Goal: Information Seeking & Learning: Learn about a topic

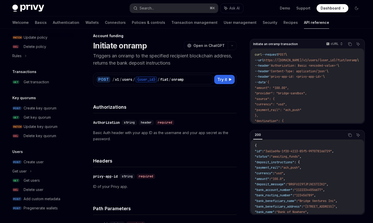
scroll to position [6, 0]
click at [141, 6] on div "Search..." at bounding box center [147, 8] width 14 height 6
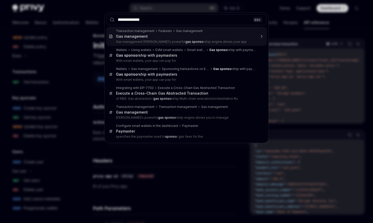
type input "**********"
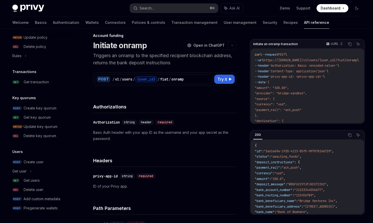
scroll to position [3, 0]
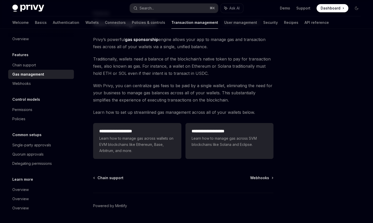
click at [303, 40] on div at bounding box center [326, 131] width 78 height 184
click at [162, 96] on span "With Privy, you can centralize gas fees to be paid by a single wallet, eliminat…" at bounding box center [183, 93] width 180 height 22
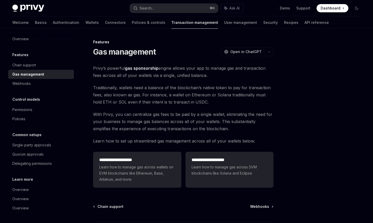
click at [167, 127] on span "With Privy, you can centralize gas fees to be paid by a single wallet, eliminat…" at bounding box center [183, 122] width 180 height 22
click at [167, 122] on span "With Privy, you can centralize gas fees to be paid by a single wallet, eliminat…" at bounding box center [183, 122] width 180 height 22
click at [176, 122] on span "With Privy, you can centralize gas fees to be paid by a single wallet, eliminat…" at bounding box center [183, 122] width 180 height 22
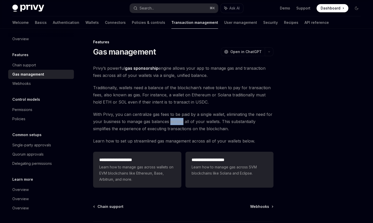
click at [176, 122] on span "With Privy, you can centralize gas fees to be paid by a single wallet, eliminat…" at bounding box center [183, 122] width 180 height 22
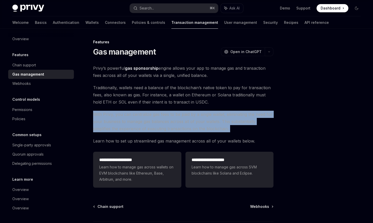
click at [176, 122] on span "With Privy, you can centralize gas fees to be paid by a single wallet, eliminat…" at bounding box center [183, 122] width 180 height 22
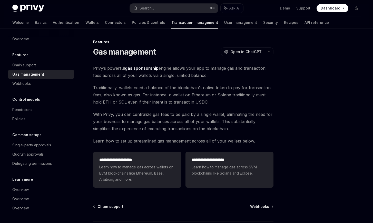
click at [174, 122] on span "With Privy, you can centralize gas fees to be paid by a single wallet, eliminat…" at bounding box center [183, 122] width 180 height 22
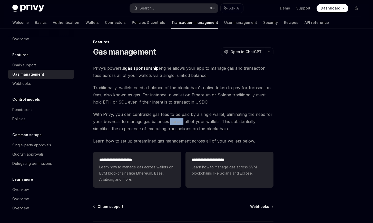
click at [174, 122] on span "With Privy, you can centralize gas fees to be paid by a single wallet, eliminat…" at bounding box center [183, 122] width 180 height 22
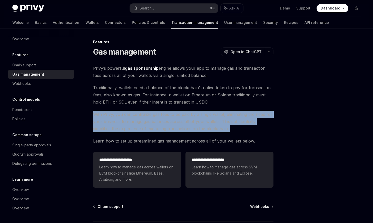
click at [174, 122] on span "With Privy, you can centralize gas fees to be paid by a single wallet, eliminat…" at bounding box center [183, 122] width 180 height 22
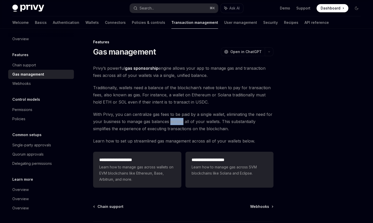
click at [174, 122] on span "With Privy, you can centralize gas fees to be paid by a single wallet, eliminat…" at bounding box center [183, 122] width 180 height 22
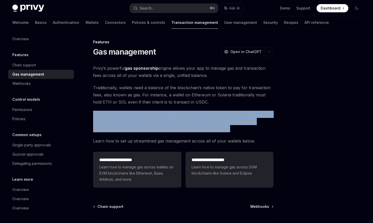
click at [174, 122] on span "With Privy, you can centralize gas fees to be paid by a single wallet, eliminat…" at bounding box center [183, 122] width 180 height 22
click at [174, 123] on span "With Privy, you can centralize gas fees to be paid by a single wallet, eliminat…" at bounding box center [183, 122] width 180 height 22
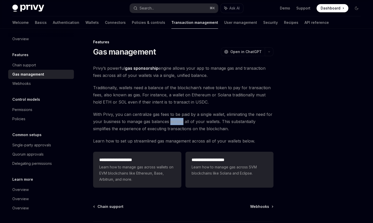
click at [174, 123] on span "With Privy, you can centralize gas fees to be paid by a single wallet, eliminat…" at bounding box center [183, 122] width 180 height 22
click at [175, 132] on span "With Privy, you can centralize gas fees to be paid by a single wallet, eliminat…" at bounding box center [183, 122] width 180 height 22
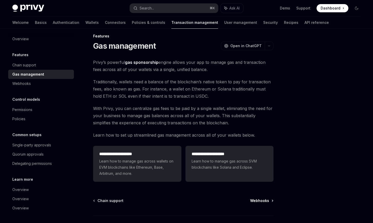
click at [261, 200] on span "Webhooks" at bounding box center [259, 200] width 19 height 5
click at [132, 169] on span "Learn how to manage gas across wallets on EVM blockchains like Ethereum, Base, …" at bounding box center [137, 167] width 76 height 18
type textarea "*"
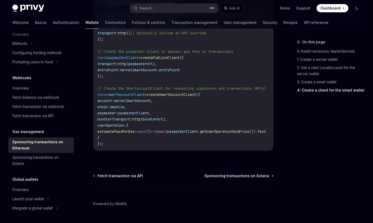
scroll to position [676, 0]
